Goal: Task Accomplishment & Management: Manage account settings

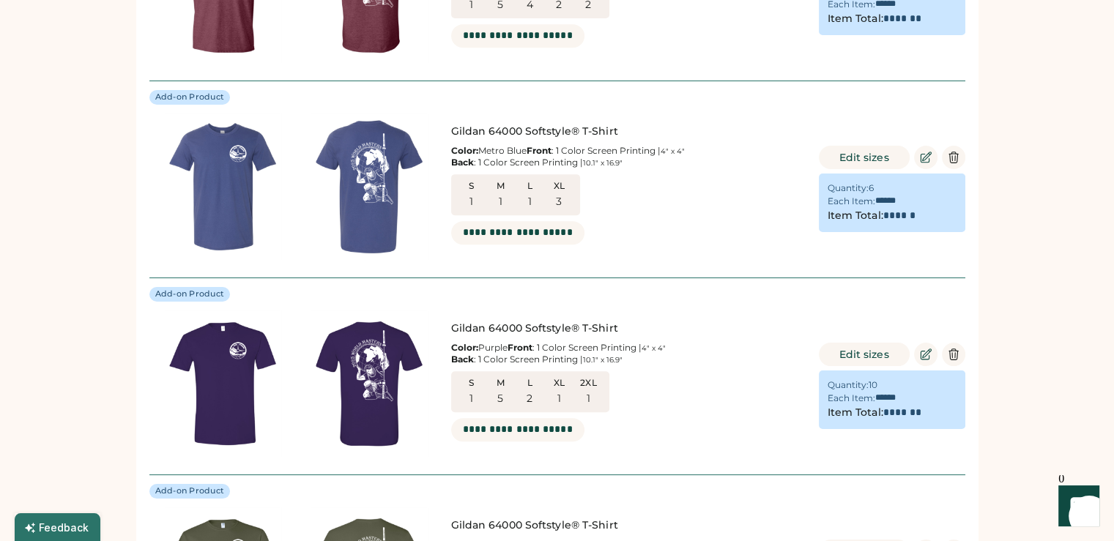
scroll to position [733, 0]
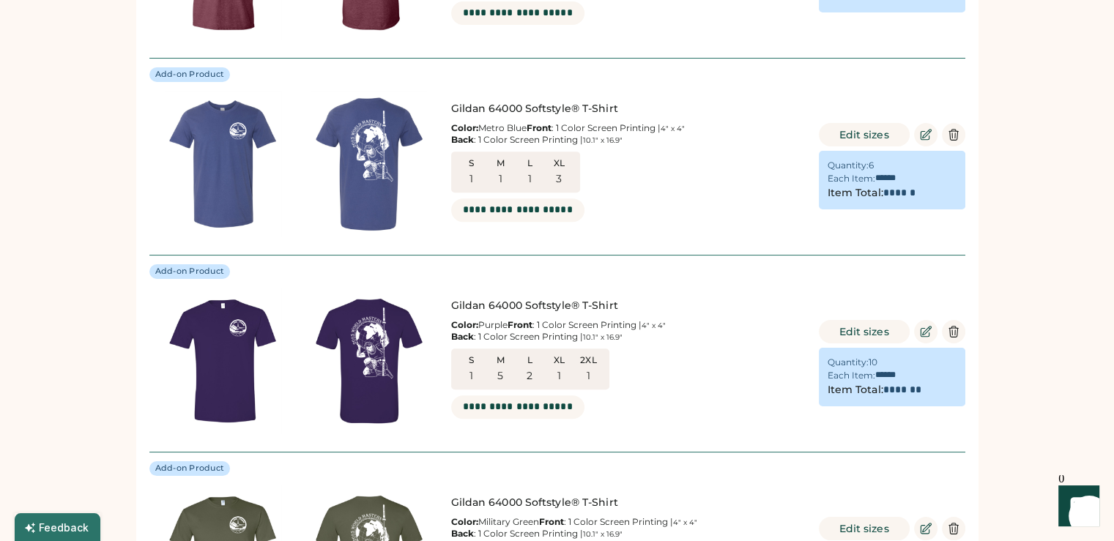
click at [568, 193] on div "S 1 M 1 L 1 XL 3" at bounding box center [515, 172] width 129 height 41
click at [877, 130] on button "Edit sizes" at bounding box center [864, 134] width 91 height 23
type input "*"
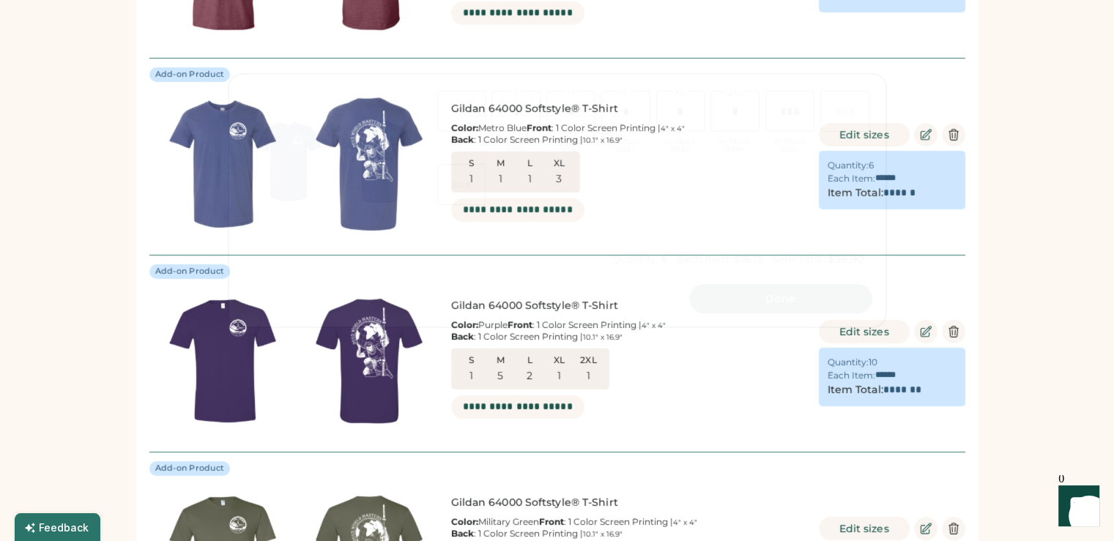
scroll to position [0, 34]
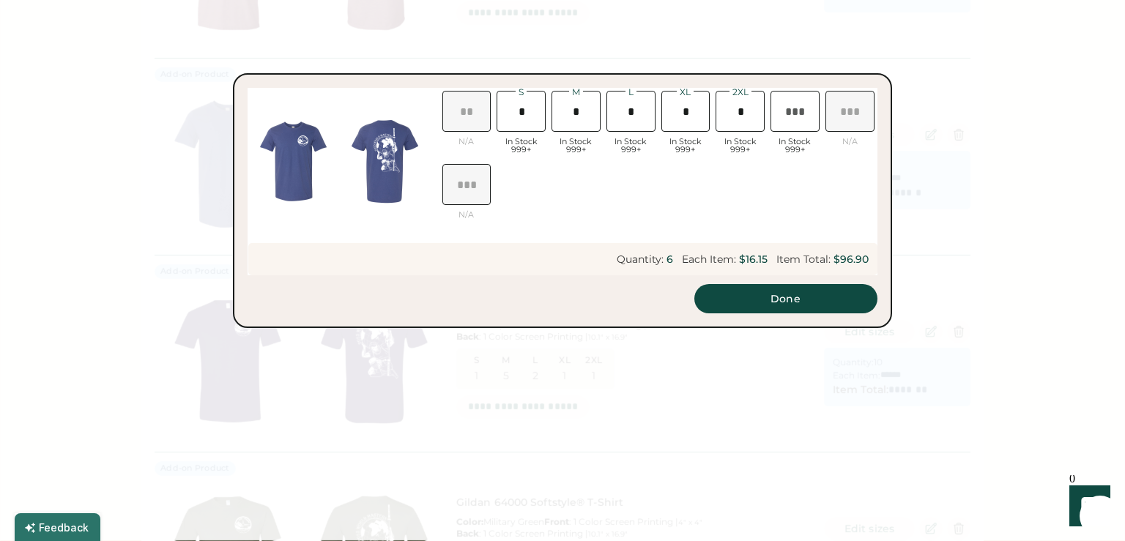
type input "*"
drag, startPoint x: 692, startPoint y: 112, endPoint x: 678, endPoint y: 110, distance: 14.1
click at [678, 110] on input "input" at bounding box center [686, 111] width 49 height 41
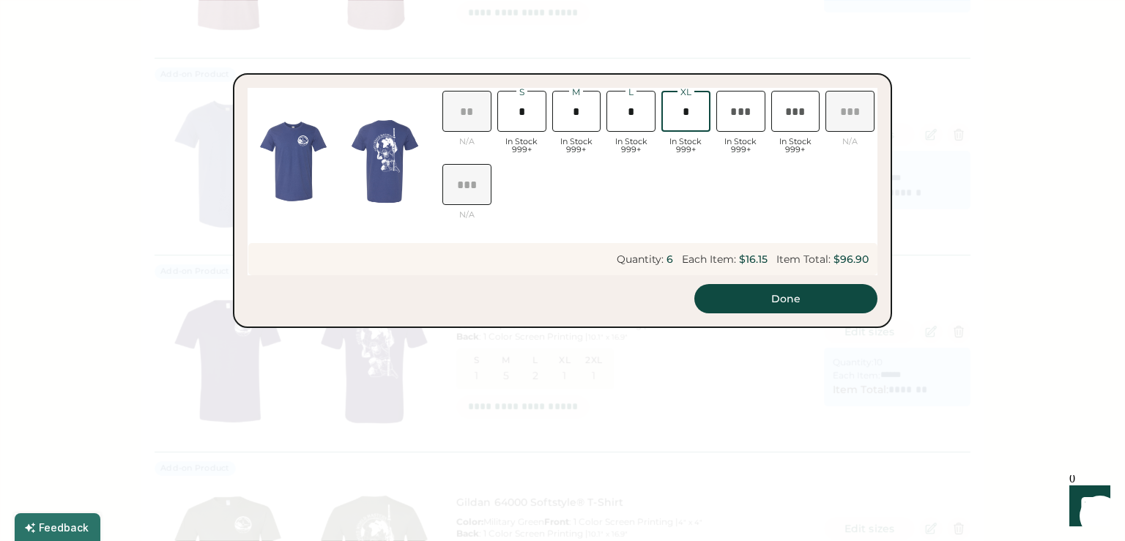
type input "*"
type input "*******"
type input "*"
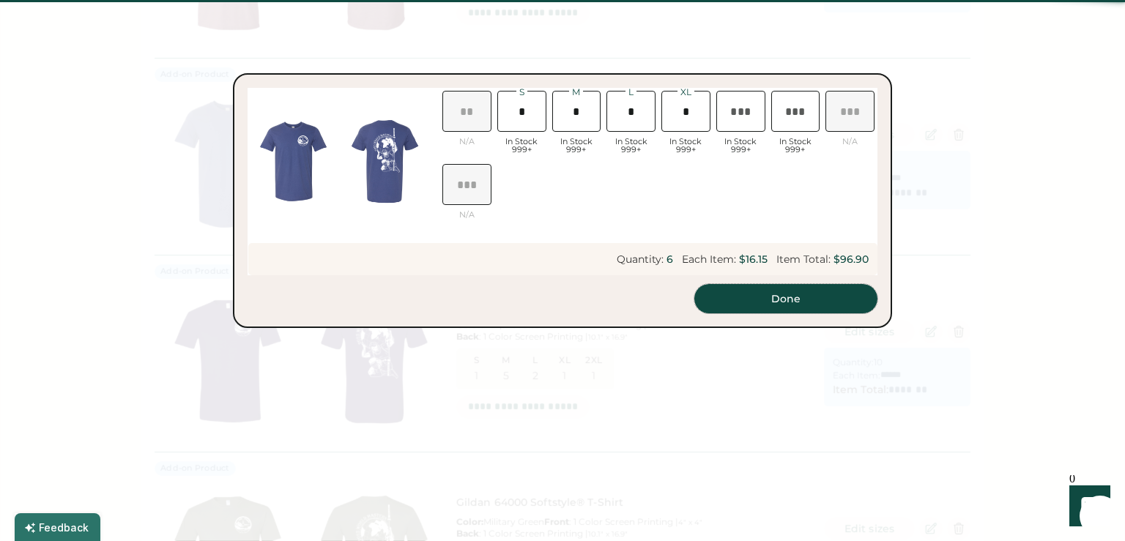
click at [804, 309] on button "Done" at bounding box center [786, 298] width 183 height 29
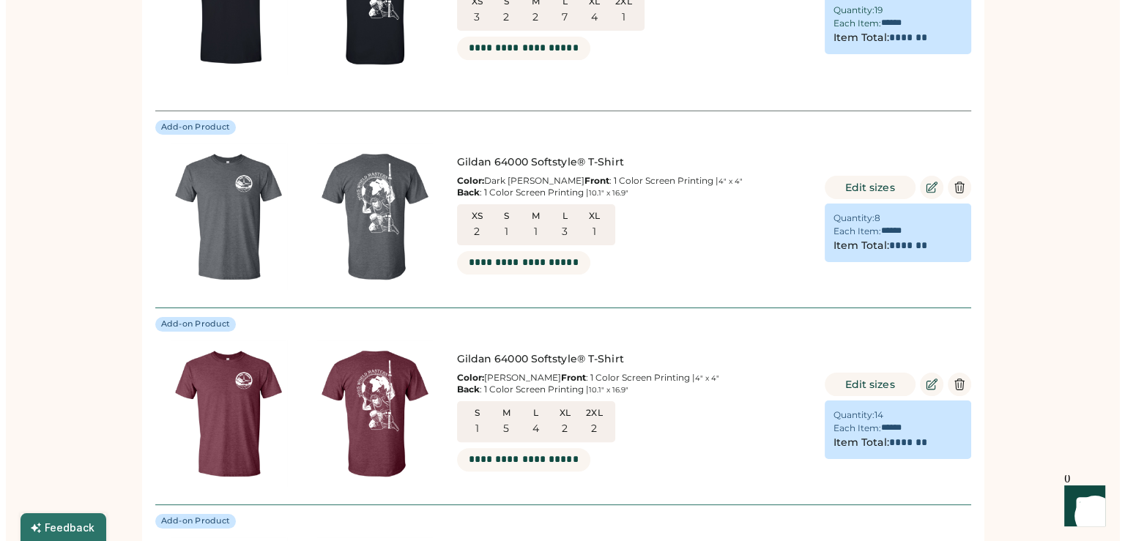
scroll to position [220, 0]
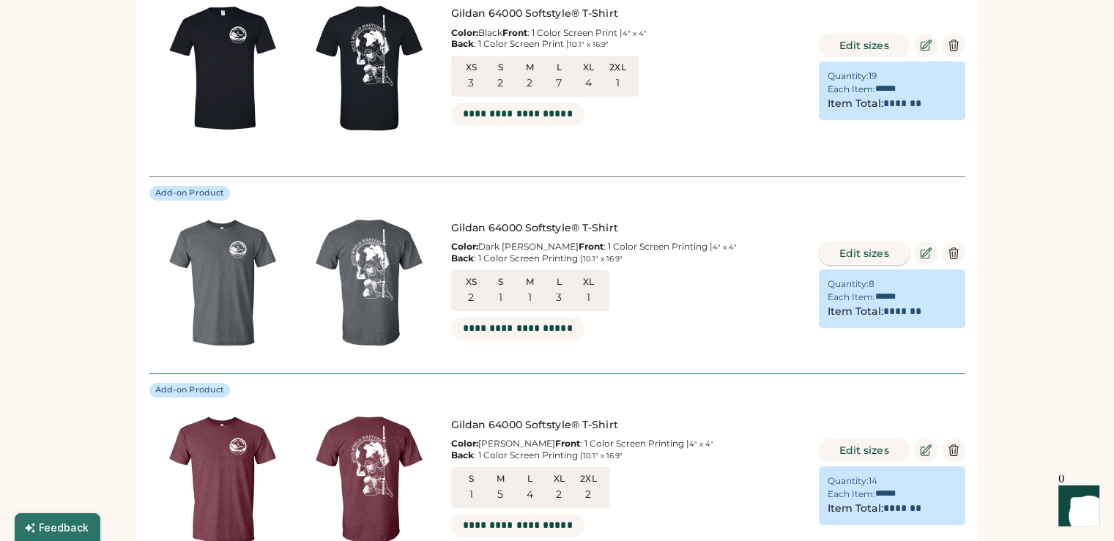
click at [850, 252] on button "Edit sizes" at bounding box center [864, 253] width 91 height 23
type input "*"
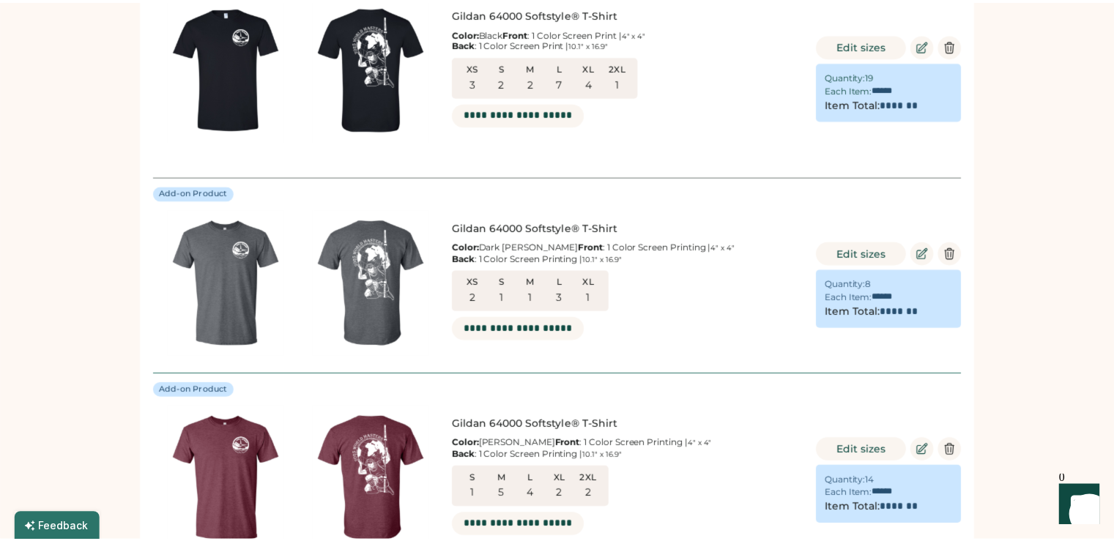
scroll to position [0, 37]
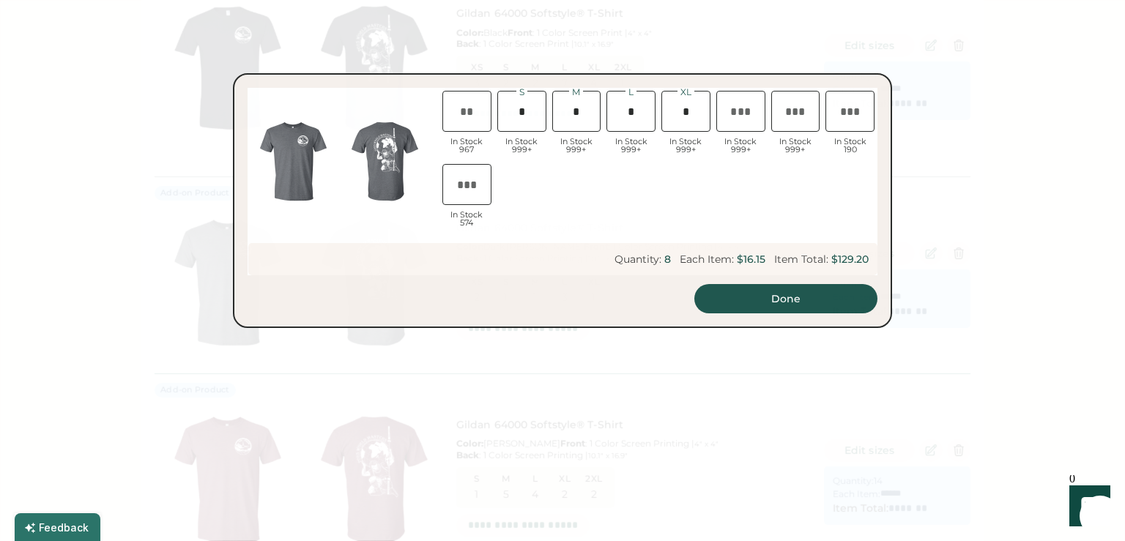
type input "*"
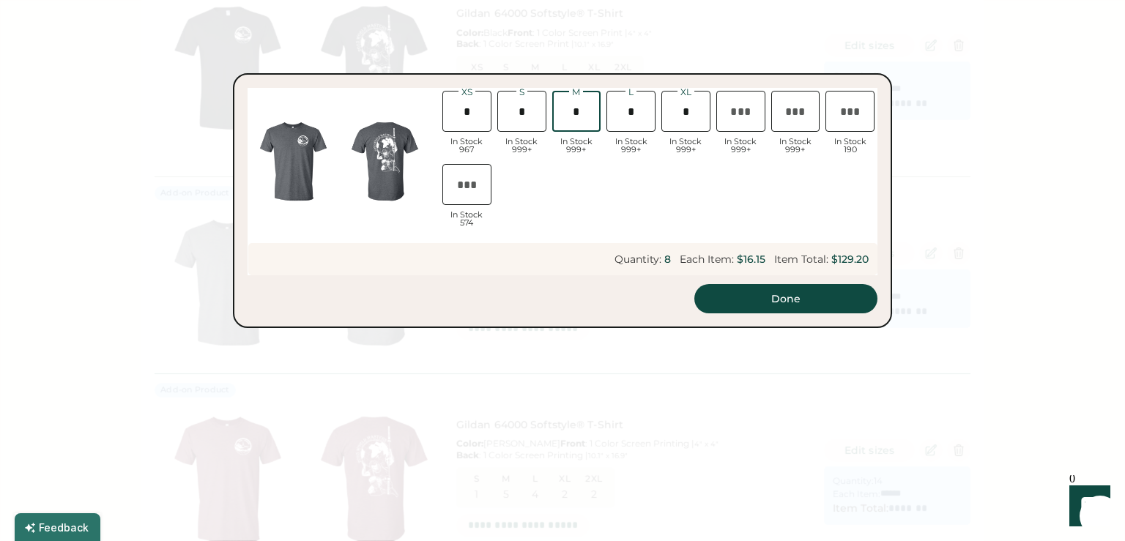
drag, startPoint x: 583, startPoint y: 113, endPoint x: 565, endPoint y: 111, distance: 17.7
click at [565, 111] on input "input" at bounding box center [576, 111] width 49 height 41
type input "*"
type input "*******"
type input "*"
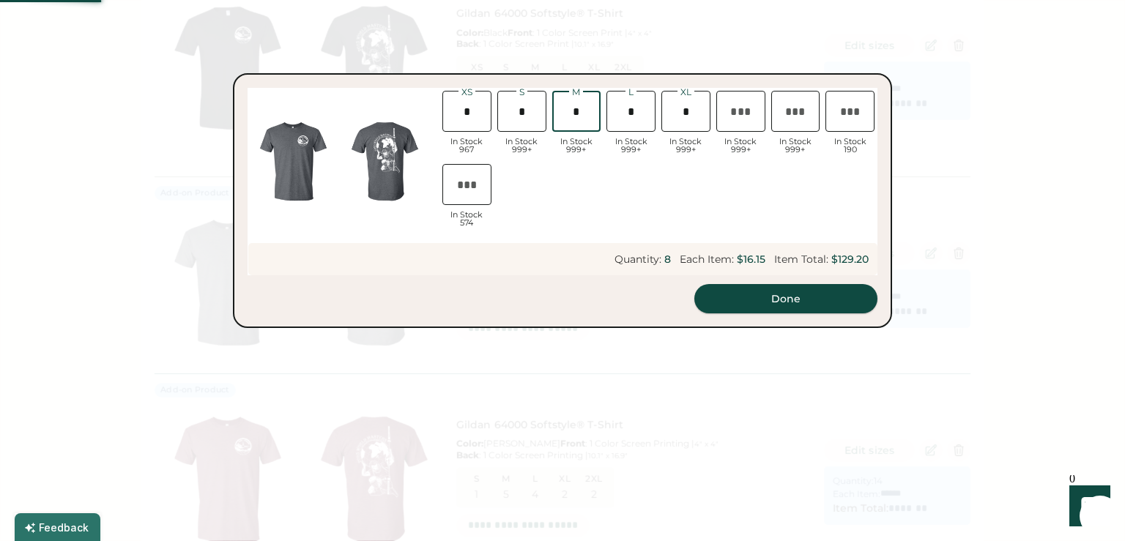
click at [832, 300] on button "Done" at bounding box center [786, 298] width 183 height 29
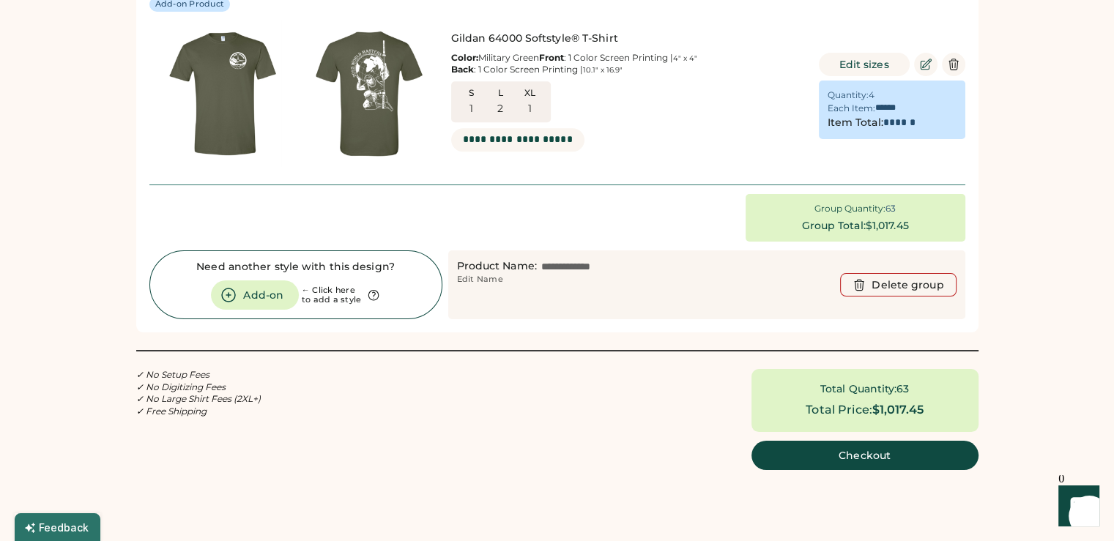
scroll to position [1246, 0]
